Goal: Task Accomplishment & Management: Manage account settings

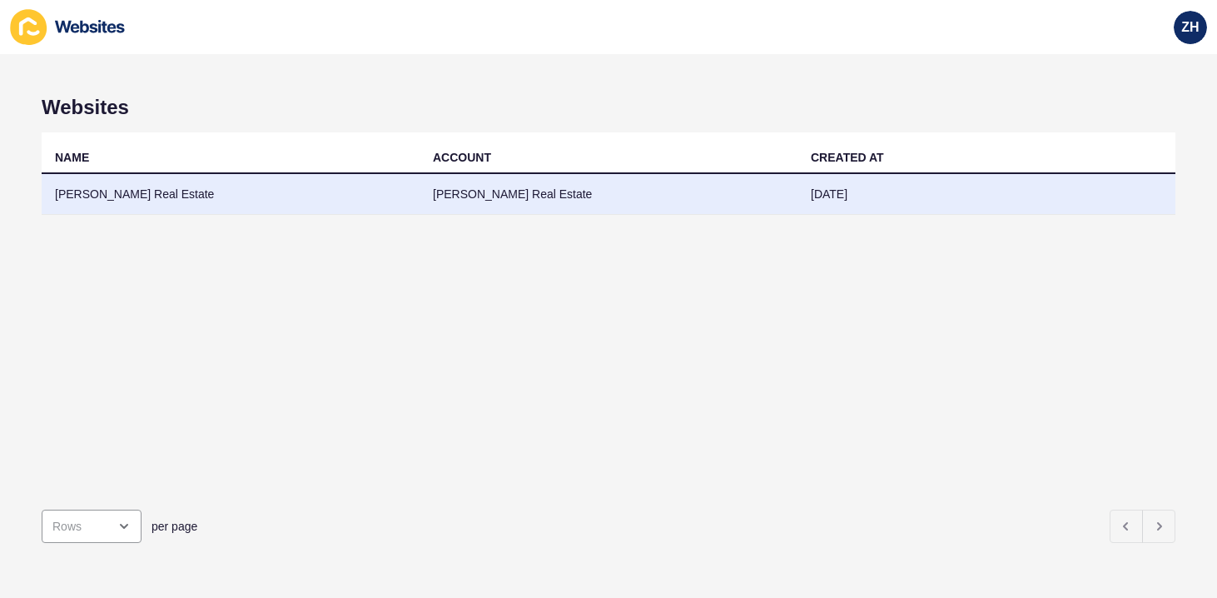
click at [301, 199] on td "[PERSON_NAME] Real Estate" at bounding box center [231, 194] width 378 height 41
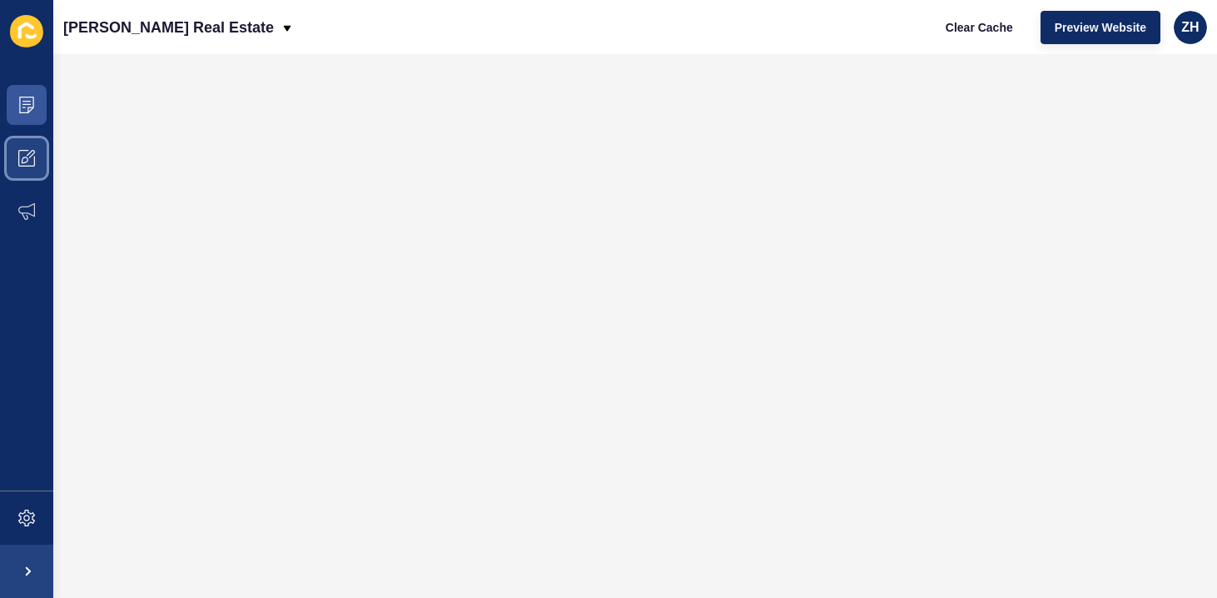
click at [44, 163] on span at bounding box center [26, 158] width 53 height 53
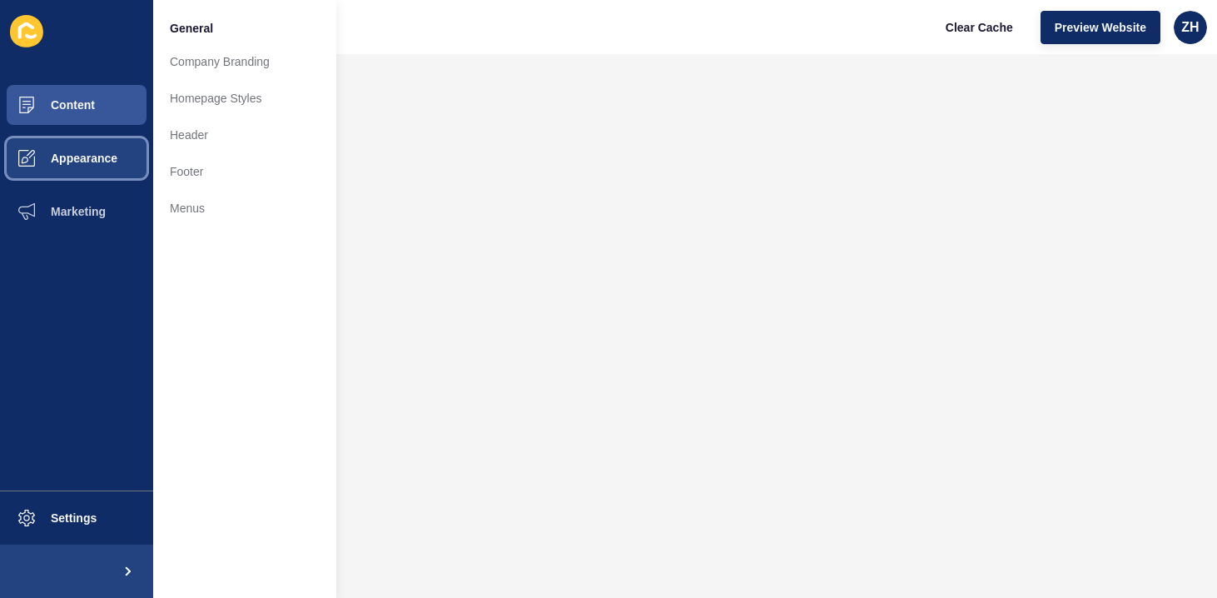
click at [104, 153] on span "Appearance" at bounding box center [58, 158] width 120 height 13
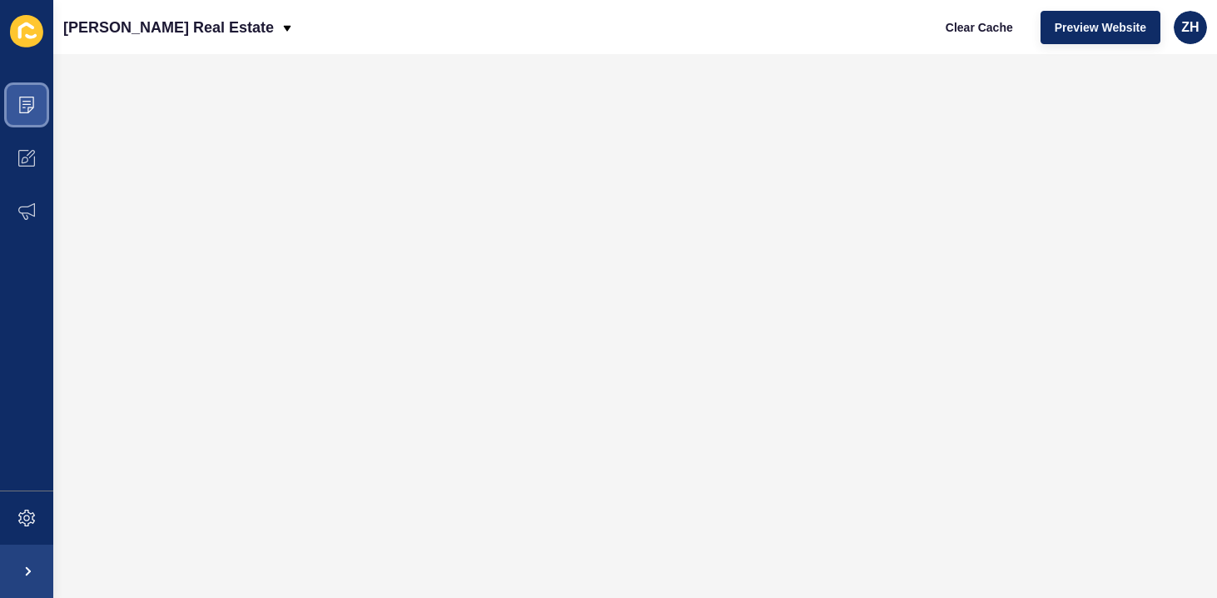
click at [32, 105] on icon at bounding box center [26, 105] width 17 height 17
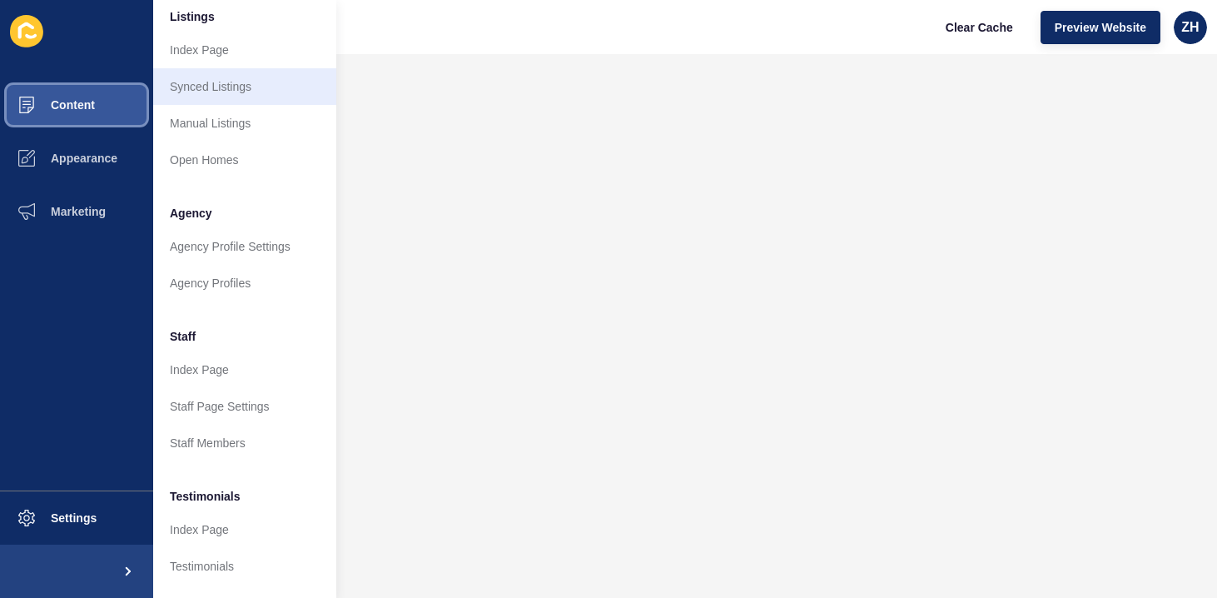
scroll to position [378, 0]
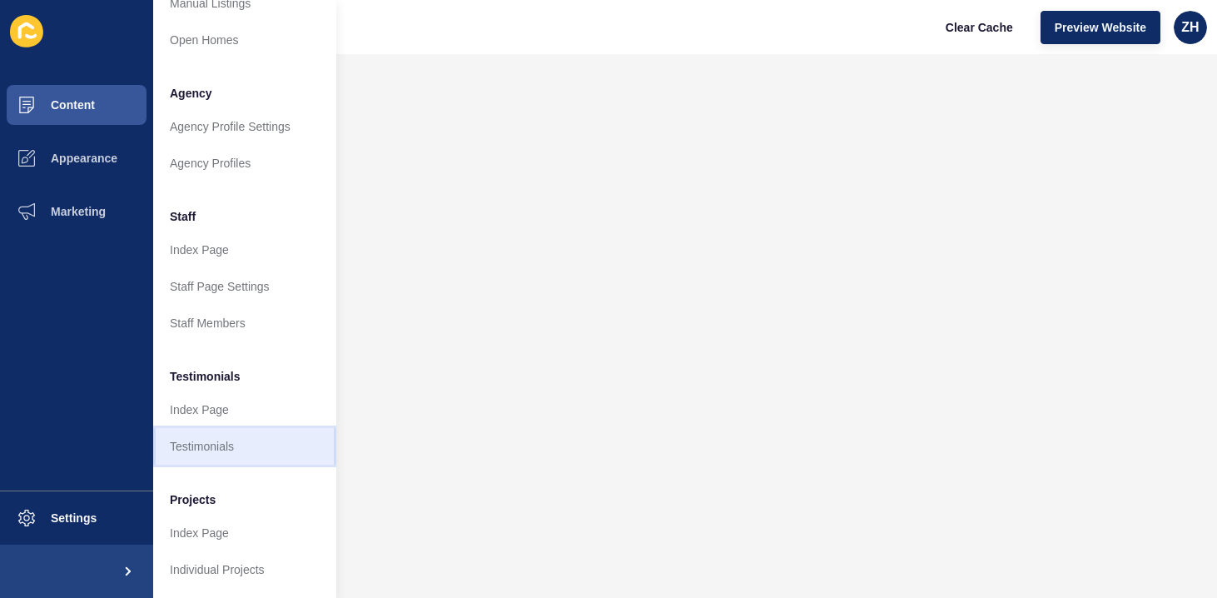
click at [224, 439] on link "Testimonials" at bounding box center [244, 446] width 183 height 37
